Goal: Information Seeking & Learning: Find specific fact

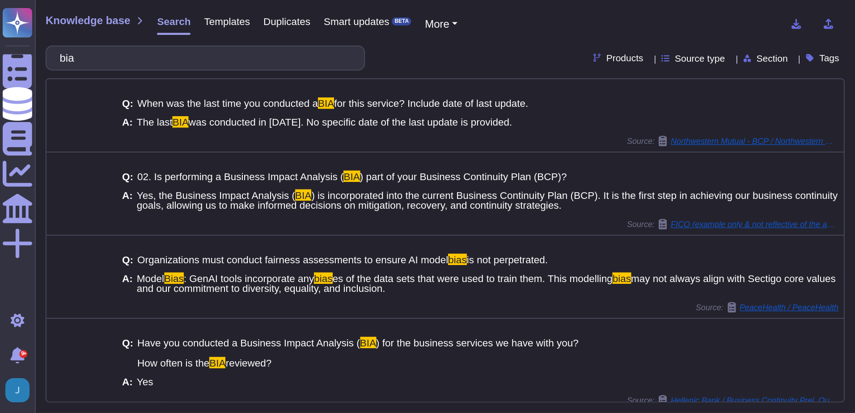
scroll to position [30, 0]
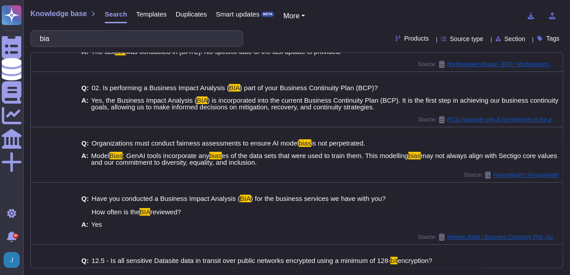
click at [46, 17] on span "Knowledge base" at bounding box center [58, 13] width 56 height 7
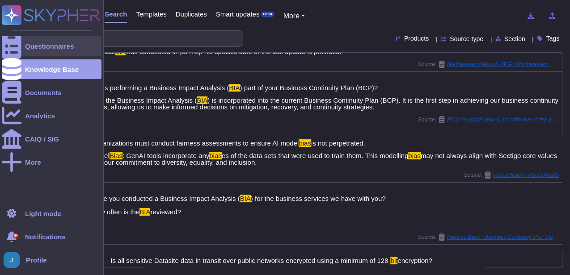
click at [22, 43] on div "Questionnaires" at bounding box center [52, 46] width 100 height 20
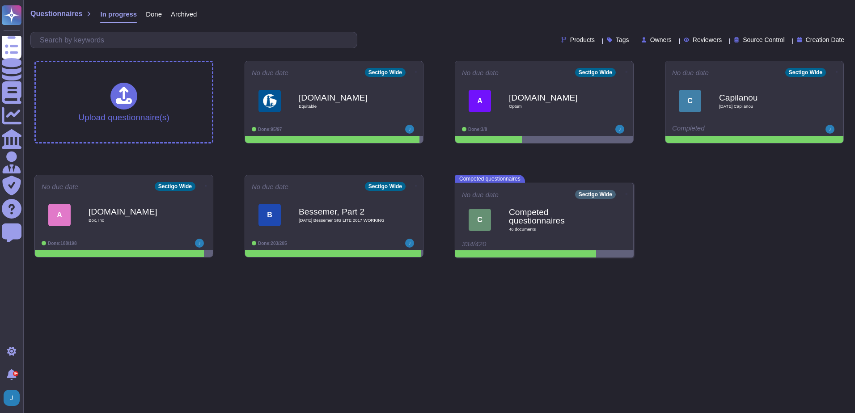
click at [155, 11] on span "Done" at bounding box center [154, 14] width 16 height 7
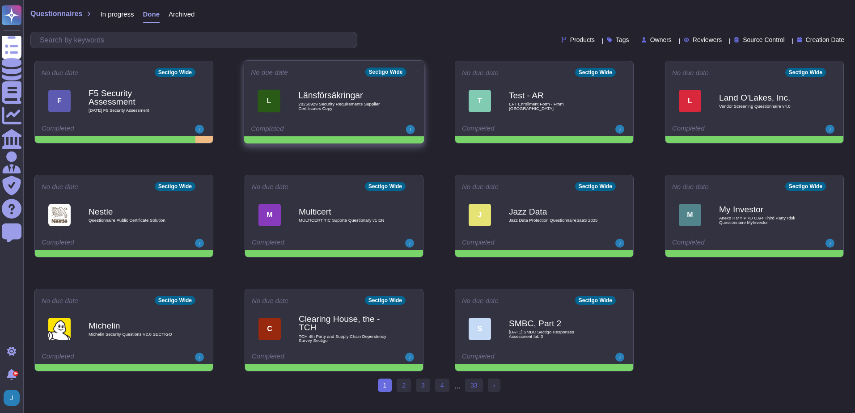
click at [351, 111] on div "Länsförsäkringar 20250929 Security Requirements Supplier Certifiicates Copy" at bounding box center [343, 101] width 90 height 36
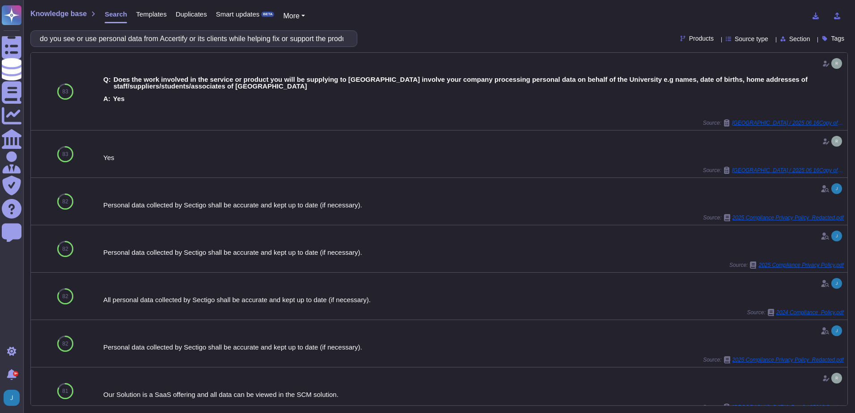
drag, startPoint x: 65, startPoint y: 16, endPoint x: 49, endPoint y: 16, distance: 16.5
click at [64, 16] on span "Knowledge base" at bounding box center [58, 13] width 56 height 7
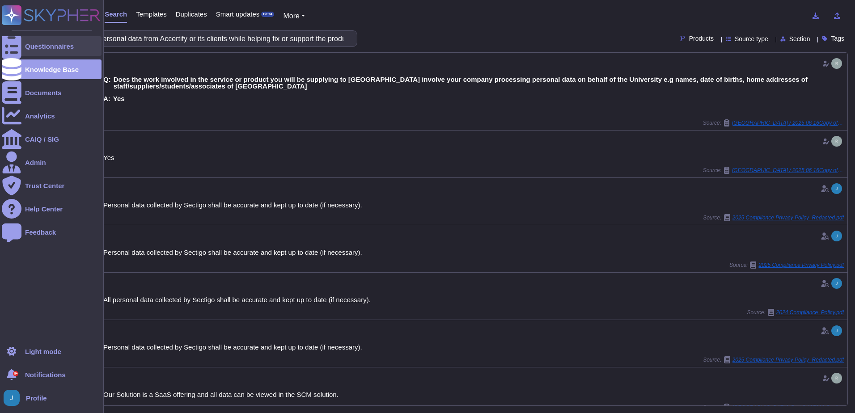
click at [29, 40] on div "Questionnaires" at bounding box center [52, 46] width 100 height 20
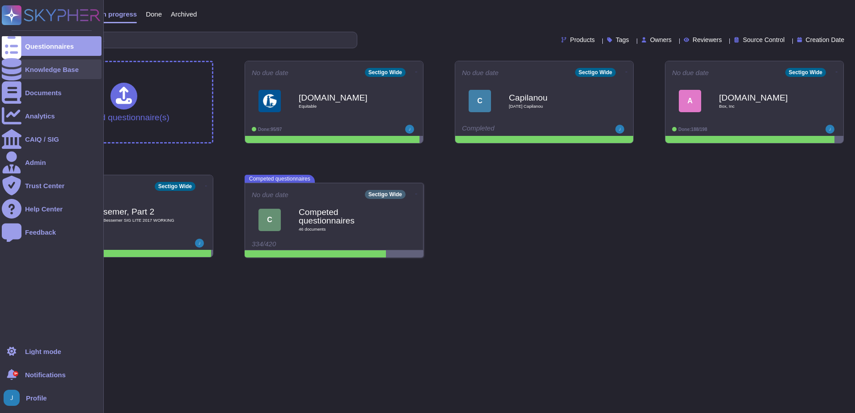
click at [35, 72] on div "Knowledge Base" at bounding box center [52, 69] width 54 height 7
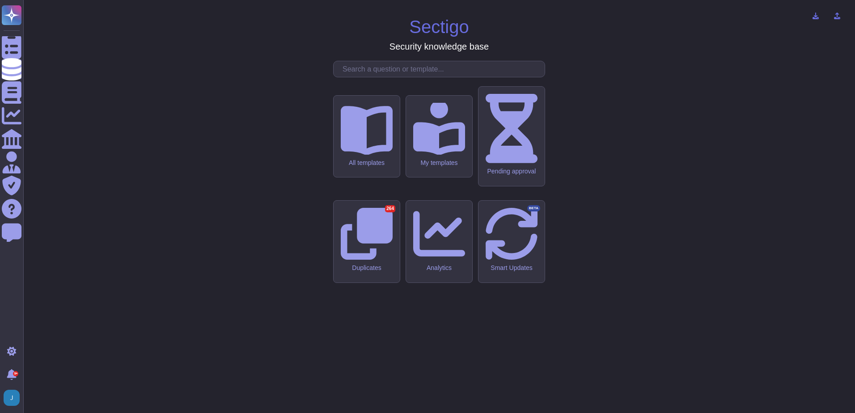
click at [461, 77] on input "text" at bounding box center [441, 69] width 207 height 16
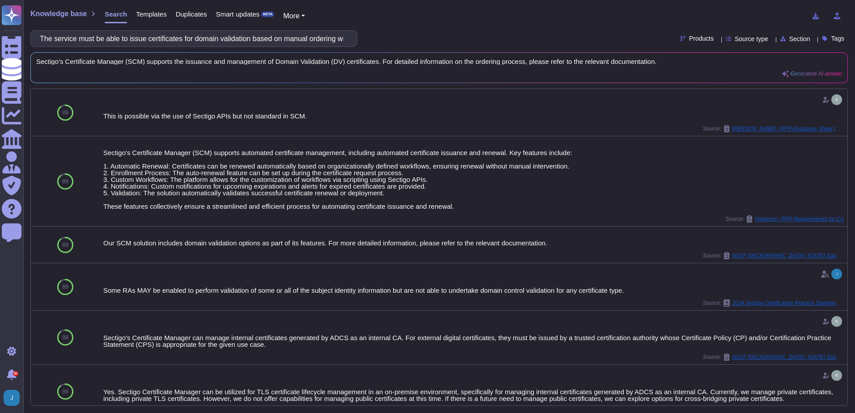
drag, startPoint x: 168, startPoint y: 38, endPoint x: -2, endPoint y: 38, distance: 169.4
click at [0, 38] on html "Questionnaires Knowledge Base Documents Analytics CAIQ / SIG Admin Trust Center…" at bounding box center [427, 206] width 855 height 413
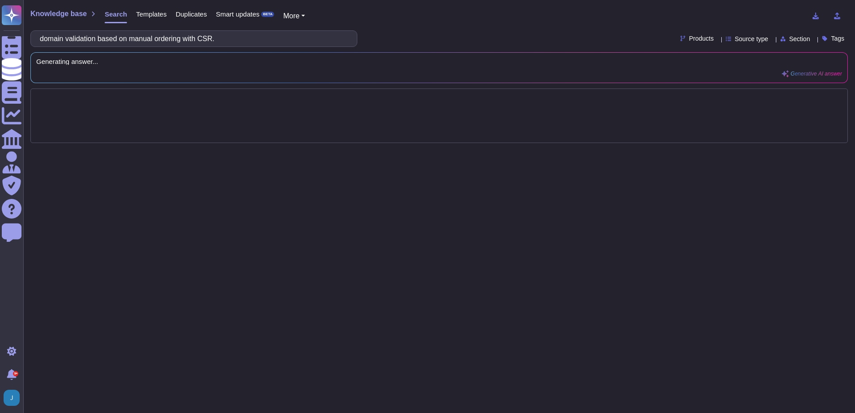
click at [281, 34] on input "domain validation based on manual ordering with CSR." at bounding box center [191, 39] width 312 height 16
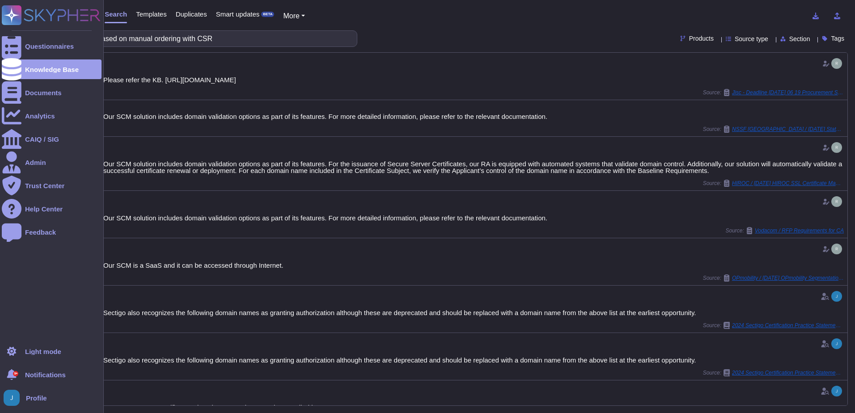
drag, startPoint x: 142, startPoint y: 38, endPoint x: 44, endPoint y: 18, distance: 99.9
click at [21, 12] on div "Questionnaires Knowledge Base Documents Analytics CAIQ / SIG Admin Trust Center…" at bounding box center [427, 206] width 855 height 413
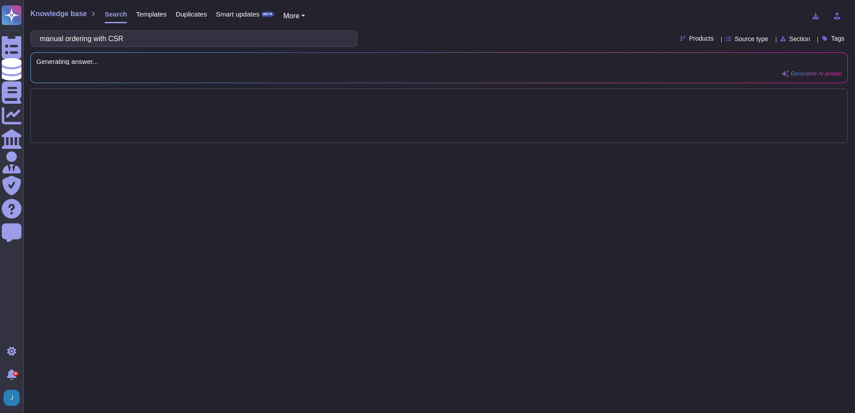
click at [188, 37] on input "manual ordering with CSR" at bounding box center [191, 39] width 312 height 16
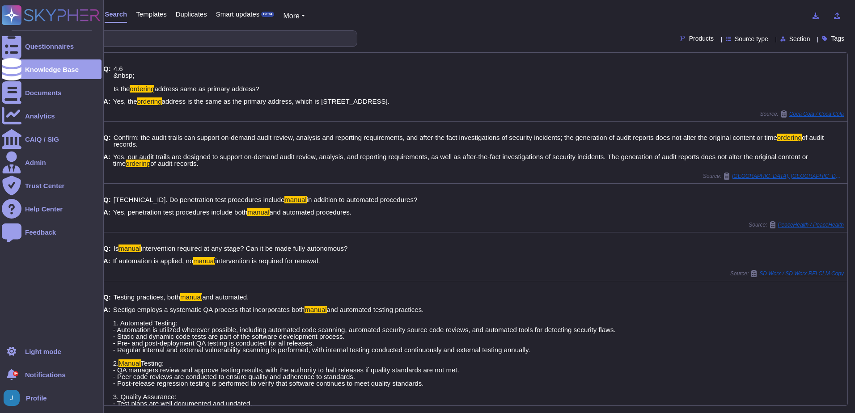
drag, startPoint x: 103, startPoint y: 39, endPoint x: 10, endPoint y: 26, distance: 93.4
click at [10, 26] on div "Questionnaires Knowledge Base Documents Analytics CAIQ / SIG Admin Trust Center…" at bounding box center [427, 206] width 855 height 413
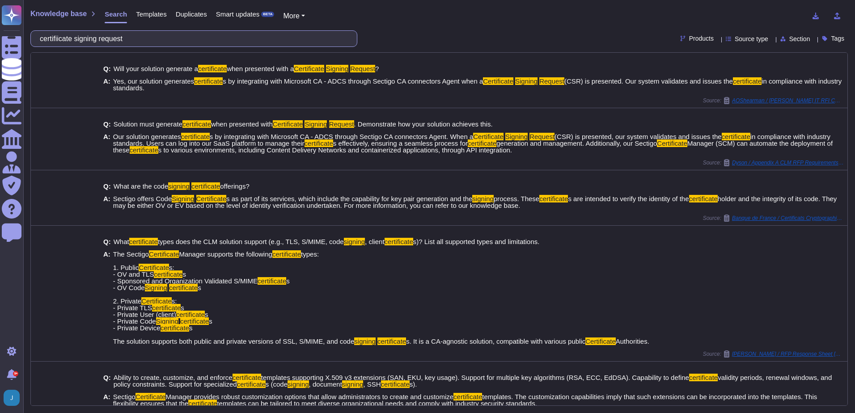
drag, startPoint x: 132, startPoint y: 36, endPoint x: 42, endPoint y: 42, distance: 90.5
click at [42, 42] on div "certifiicate signing request" at bounding box center [193, 38] width 327 height 17
paste input "Please briefly describe the service as it will appear to those who will perform…"
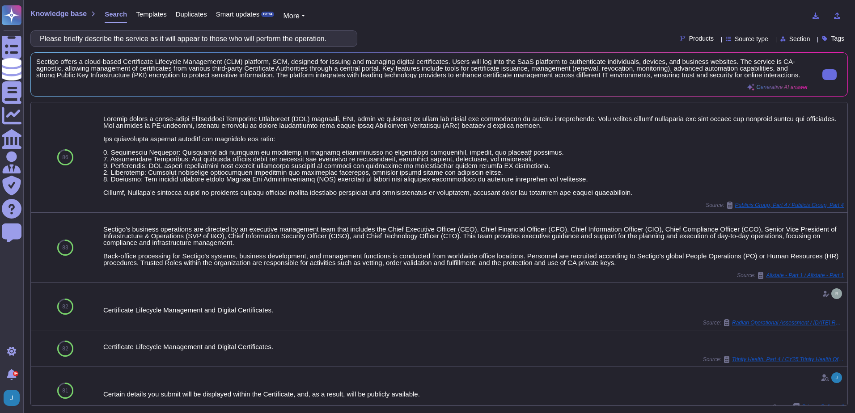
type input "Please briefly describe the service as it will appear to those who will perform…"
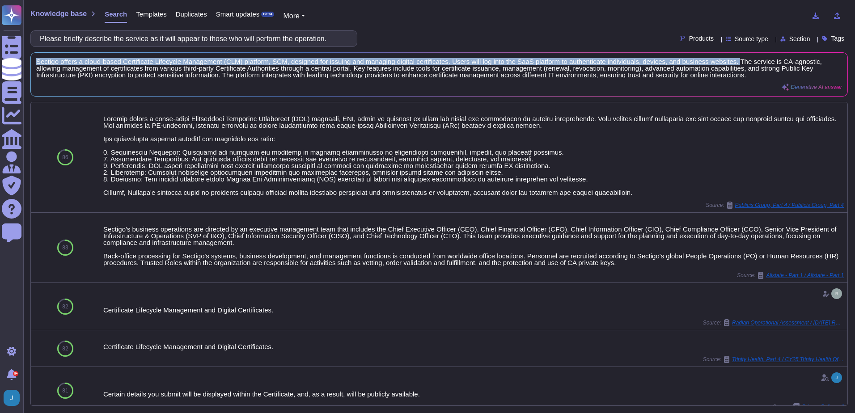
drag, startPoint x: 733, startPoint y: 60, endPoint x: 34, endPoint y: 55, distance: 698.3
click at [34, 55] on div "Sectigo offers a cloud-based Certificate Lifecycle Management (CLM) platform, S…" at bounding box center [439, 74] width 816 height 43
copy span "Sectigo offers a cloud-based Certificate Lifecycle Management (CLM) platform, S…"
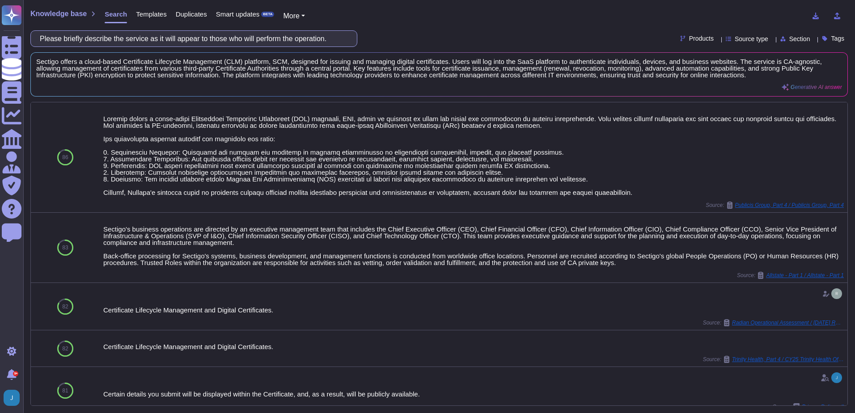
click at [291, 38] on input "Please briefly describe the service as it will appear to those who will perform…" at bounding box center [191, 39] width 312 height 16
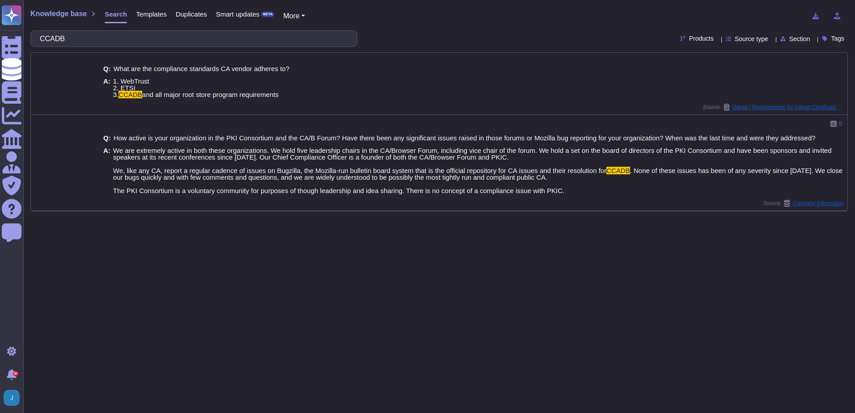
drag, startPoint x: 111, startPoint y: 41, endPoint x: 166, endPoint y: 43, distance: 55.1
click at [0, 25] on html "Questionnaires Knowledge Base Documents Analytics CAIQ / SIG Admin Trust Center…" at bounding box center [427, 206] width 855 height 413
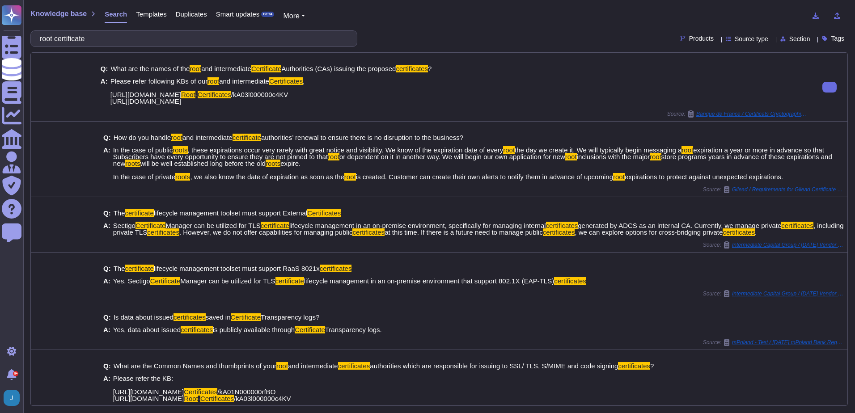
click at [304, 101] on span "Please refer following KBs of our root and intermediate Certificates , https://…" at bounding box center [207, 91] width 194 height 27
click at [288, 102] on span "/kA03l000000c4KV https://support.sectigo.com/Com_KnowledgeDetailPage?Id=kA01N00…" at bounding box center [199, 98] width 178 height 14
click at [379, 106] on div "Q: What are the names of the root and intermediate Certificate Authorities (CAs…" at bounding box center [454, 85] width 707 height 51
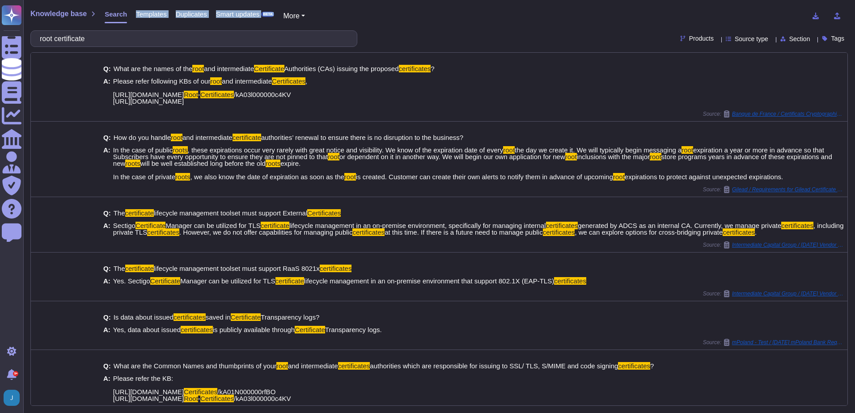
click at [103, 30] on div "Knowledge base Search Templates Duplicates Smart updates BETA More root certifi…" at bounding box center [439, 206] width 832 height 413
drag, startPoint x: 102, startPoint y: 37, endPoint x: 523, endPoint y: 124, distance: 429.2
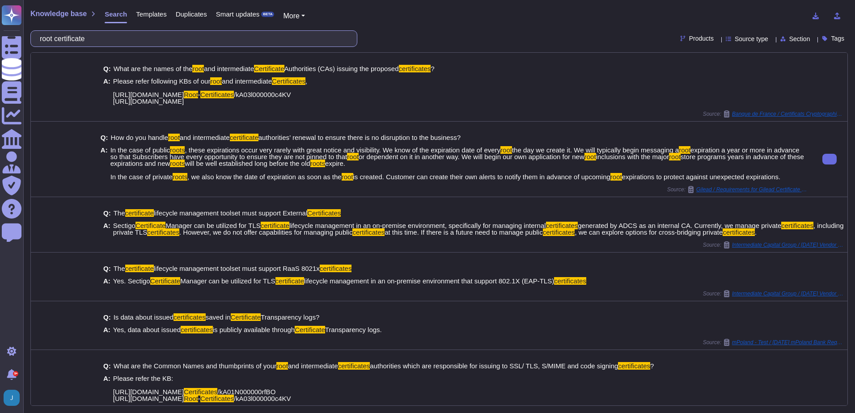
click at [30, 34] on div "Knowledge base Search Templates Duplicates Smart updates BETA More root certifi…" at bounding box center [439, 206] width 832 height 413
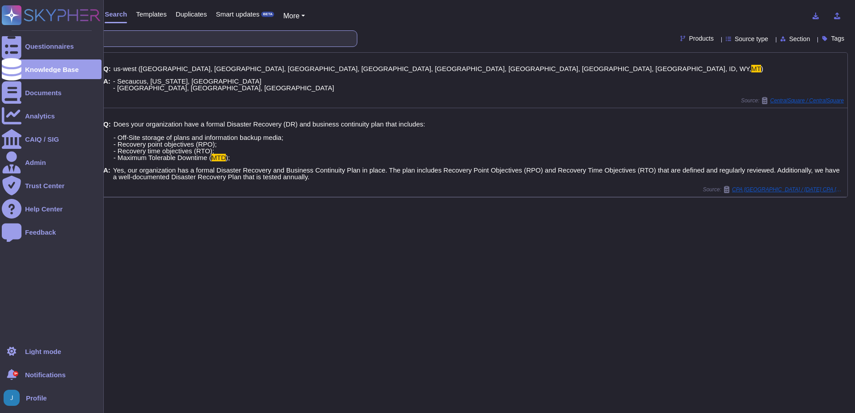
drag, startPoint x: 44, startPoint y: 35, endPoint x: 228, endPoint y: 67, distance: 186.0
click at [20, 34] on div "Questionnaires Knowledge Base Documents Analytics CAIQ / SIG Admin Trust Center…" at bounding box center [427, 206] width 855 height 413
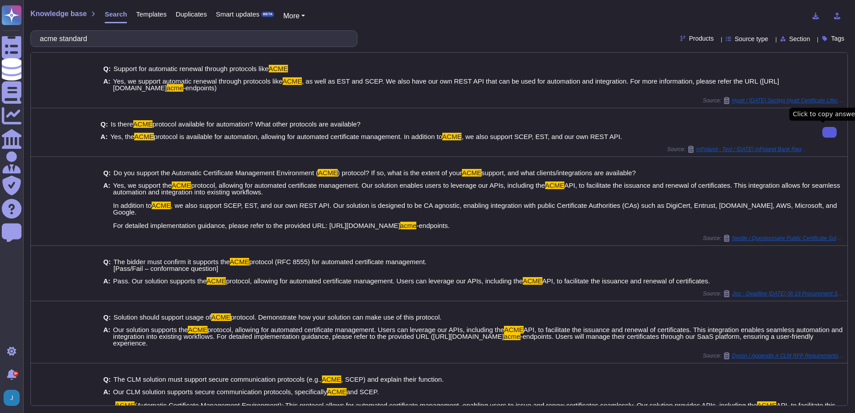
drag, startPoint x: 135, startPoint y: 37, endPoint x: 44, endPoint y: 35, distance: 90.8
click at [44, 35] on input "acme standard" at bounding box center [191, 39] width 312 height 16
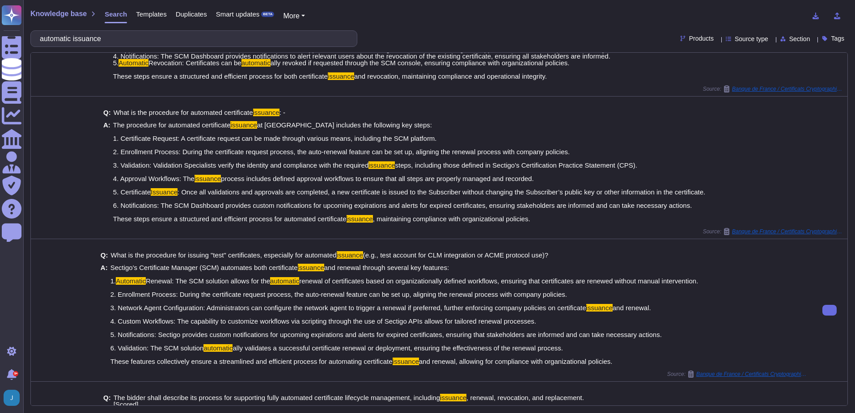
scroll to position [268, 0]
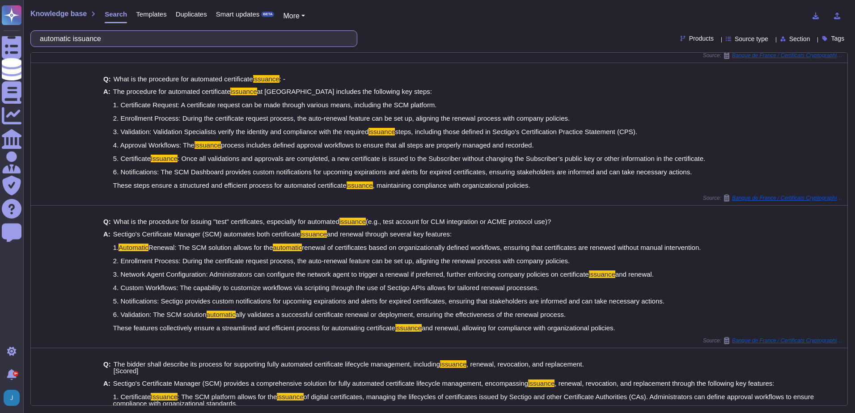
click at [156, 40] on input "automatic issuance" at bounding box center [191, 39] width 312 height 16
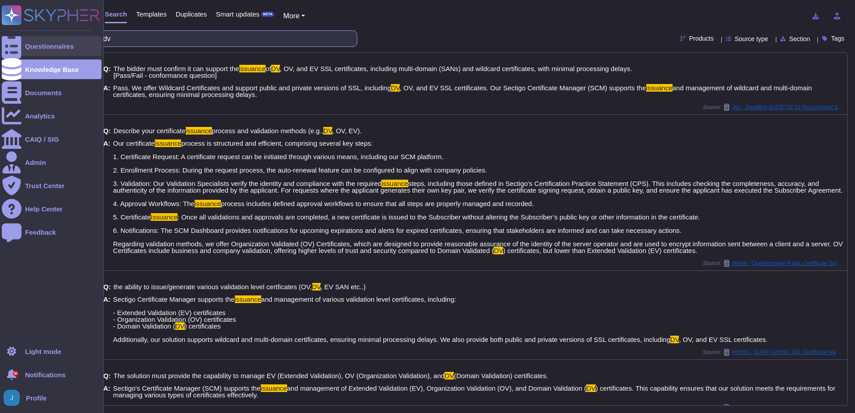
drag, startPoint x: 84, startPoint y: 35, endPoint x: 63, endPoint y: 42, distance: 21.8
click at [0, 33] on div "Questionnaires Knowledge Base Documents Analytics CAIQ / SIG Admin Trust Center…" at bounding box center [427, 206] width 855 height 413
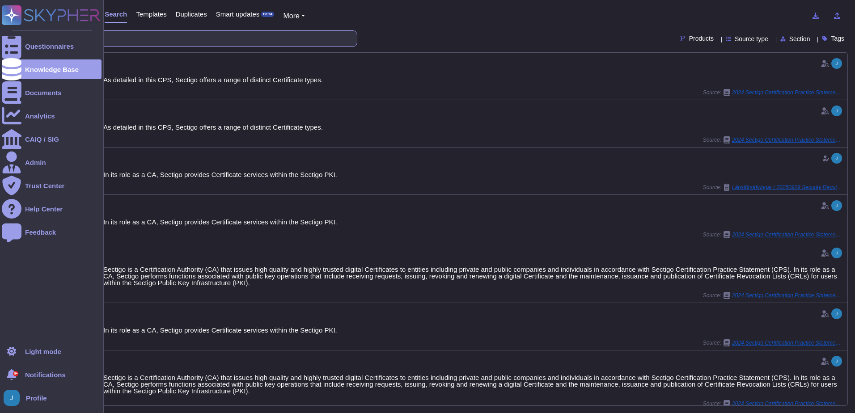
drag, startPoint x: 117, startPoint y: 36, endPoint x: 23, endPoint y: 25, distance: 94.5
click at [24, 24] on div "Knowledge base Search Templates Duplicates Smart updates BETA More certmanager …" at bounding box center [439, 206] width 832 height 413
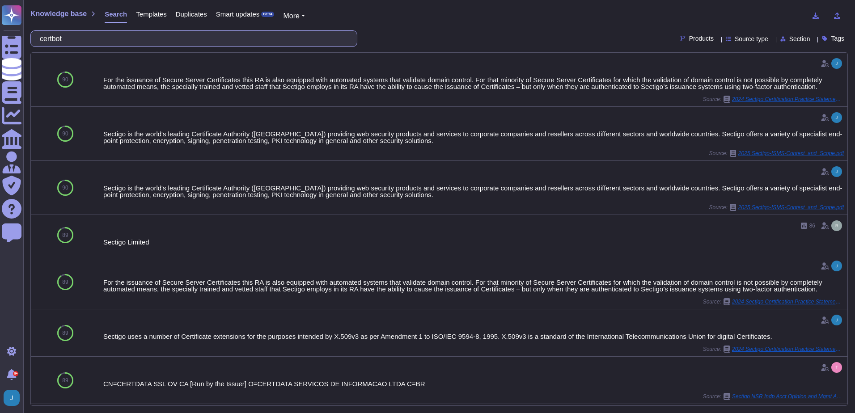
drag, startPoint x: 71, startPoint y: 36, endPoint x: 118, endPoint y: 38, distance: 47.0
click at [30, 29] on div "Knowledge base Search Templates Duplicates Smart updates BETA More certbot Prod…" at bounding box center [439, 206] width 832 height 413
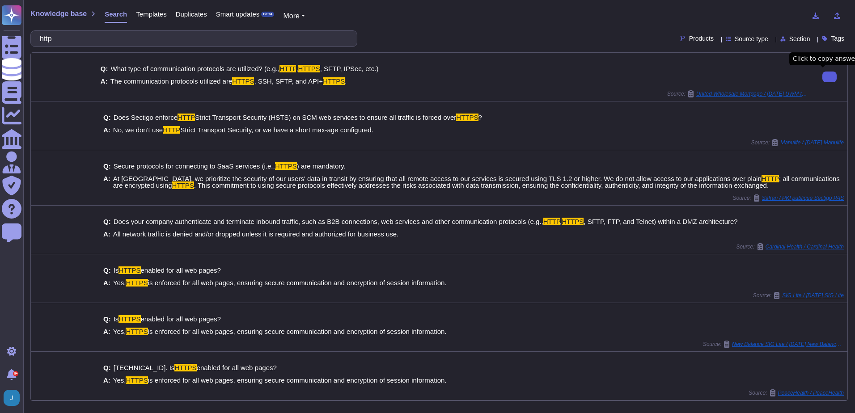
click at [829, 77] on icon at bounding box center [829, 77] width 0 height 0
drag, startPoint x: 66, startPoint y: 37, endPoint x: 25, endPoint y: 38, distance: 41.2
click at [25, 38] on div "Knowledge base Search Templates Duplicates Smart updates BETA More http Product…" at bounding box center [439, 206] width 832 height 413
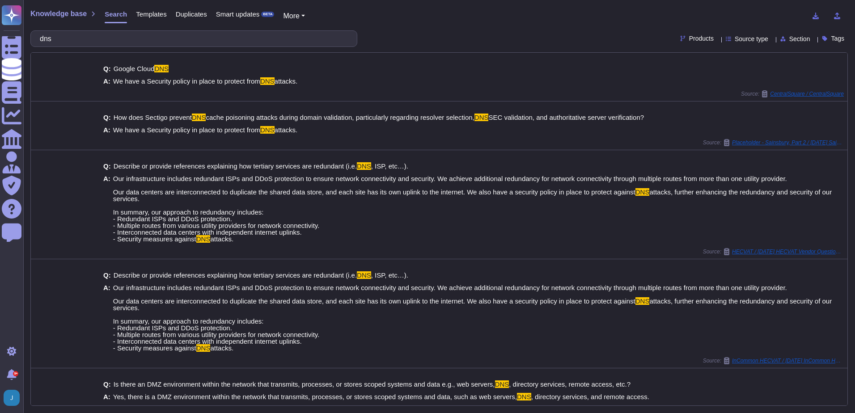
click at [434, 25] on div "Knowledge base Search Templates Duplicates Smart updates BETA More dns Products…" at bounding box center [439, 206] width 832 height 413
drag, startPoint x: 111, startPoint y: 39, endPoint x: -2, endPoint y: 21, distance: 114.4
click at [0, 21] on html "Questionnaires Knowledge Base Documents Analytics CAIQ / SIG Admin Trust Center…" at bounding box center [427, 206] width 855 height 413
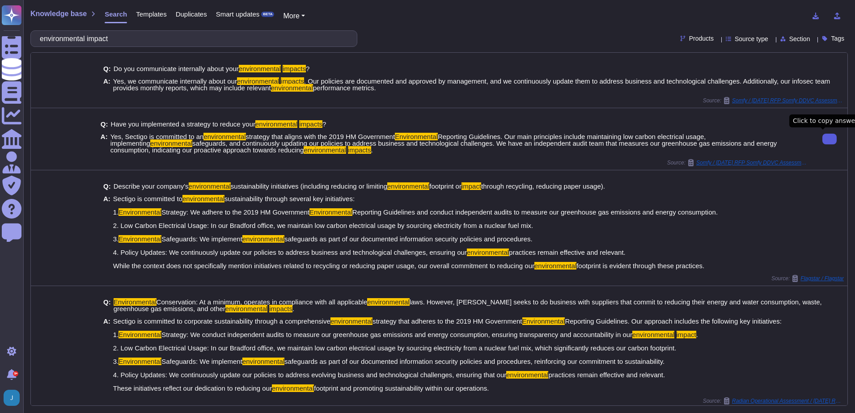
click at [829, 139] on icon at bounding box center [829, 139] width 0 height 0
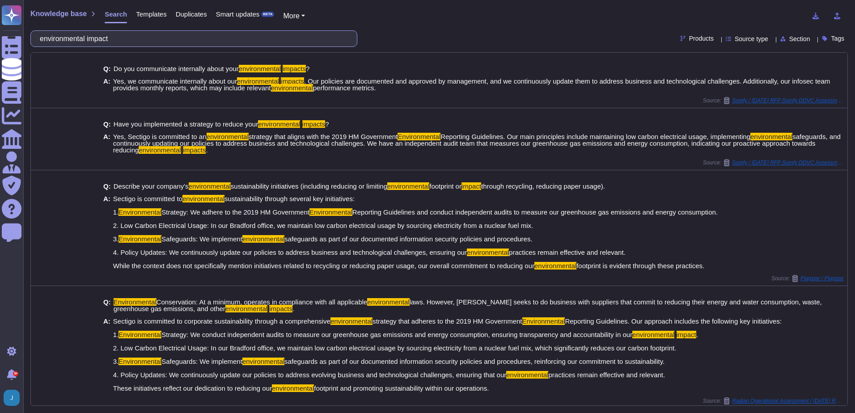
click at [220, 36] on input "environmental impact" at bounding box center [191, 39] width 312 height 16
type input "environmental"
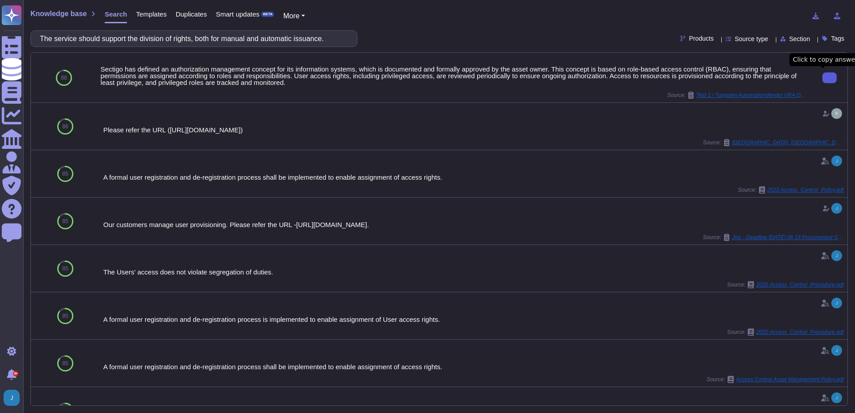
click at [829, 78] on icon at bounding box center [829, 78] width 0 height 0
drag, startPoint x: 279, startPoint y: 26, endPoint x: 48, endPoint y: 76, distance: 236.7
click at [48, 76] on div "Knowledge base Search Templates Duplicates Smart updates BETA More The service …" at bounding box center [439, 206] width 832 height 413
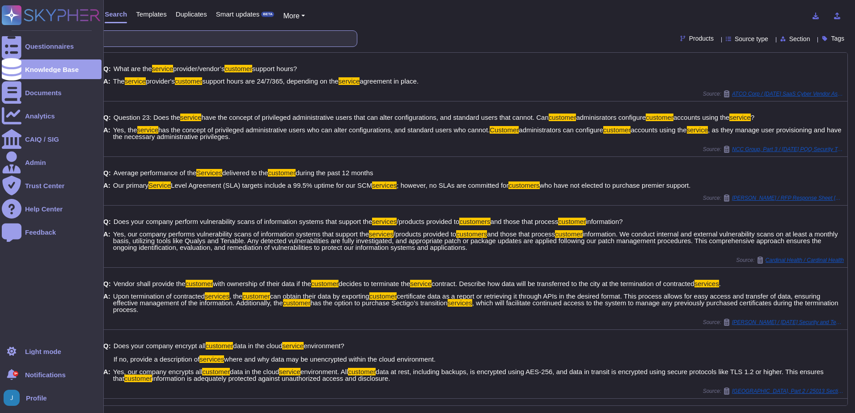
drag, startPoint x: 103, startPoint y: 38, endPoint x: 14, endPoint y: 27, distance: 89.6
click at [14, 27] on div "Questionnaires Knowledge Base Documents Analytics CAIQ / SIG Admin Trust Center…" at bounding box center [427, 206] width 855 height 413
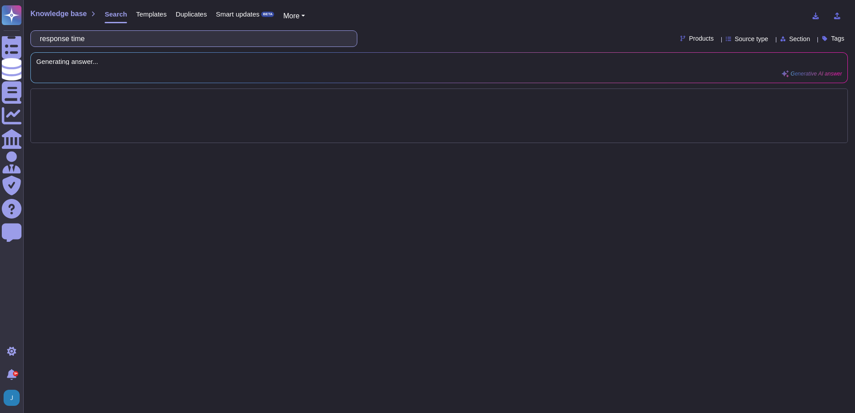
type input "response time"
